Goal: Check status: Check status

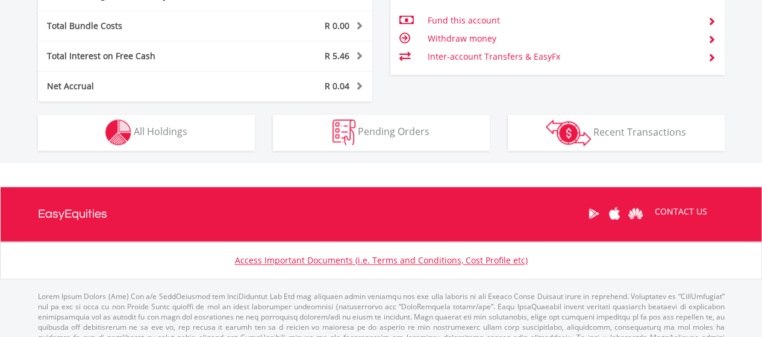
scroll to position [758, 0]
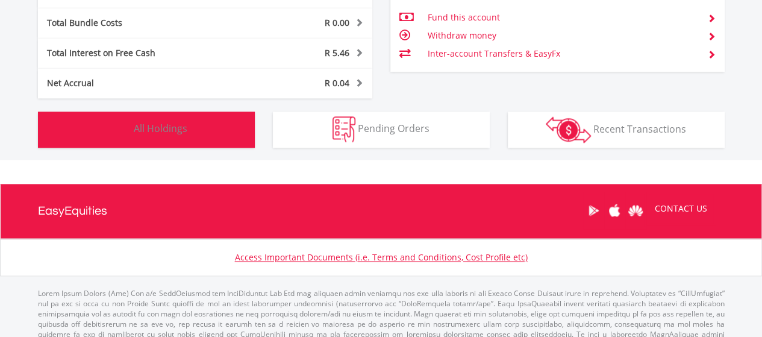
click at [187, 124] on button "Holdings All Holdings" at bounding box center [146, 129] width 217 height 36
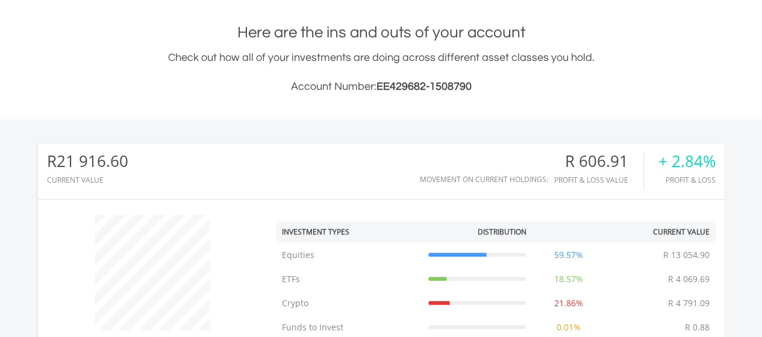
scroll to position [0, 0]
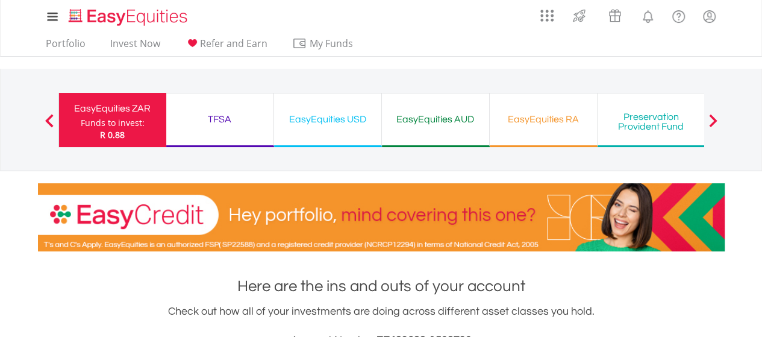
click at [247, 116] on div "TFSA" at bounding box center [220, 119] width 93 height 17
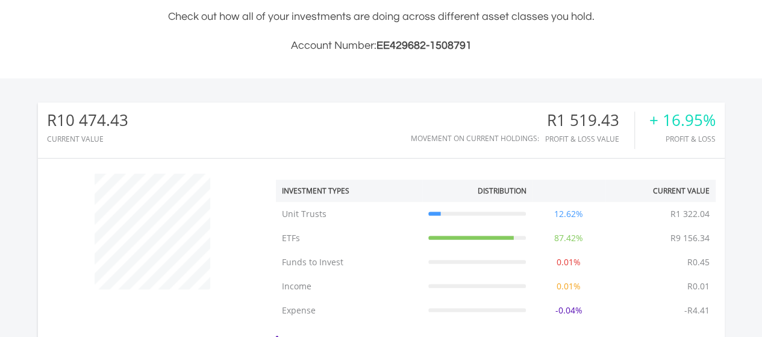
scroll to position [589, 0]
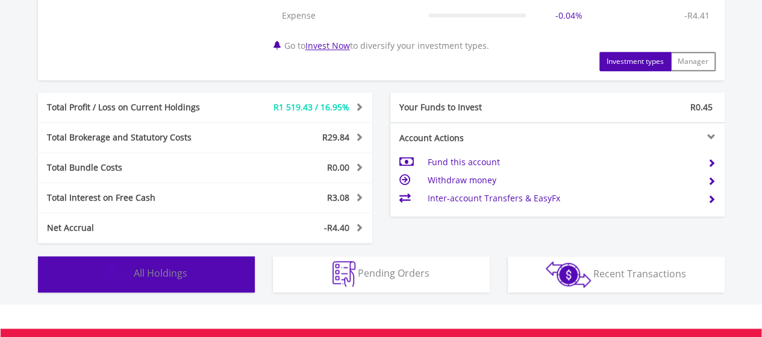
click at [175, 281] on button "Holdings All Holdings" at bounding box center [146, 274] width 217 height 36
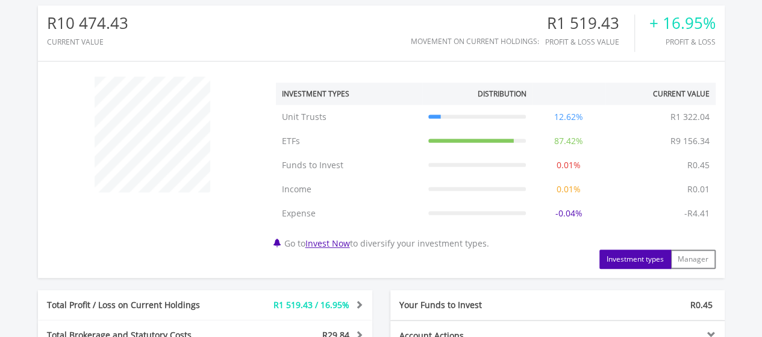
scroll to position [0, 0]
